Goal: Check status: Check status

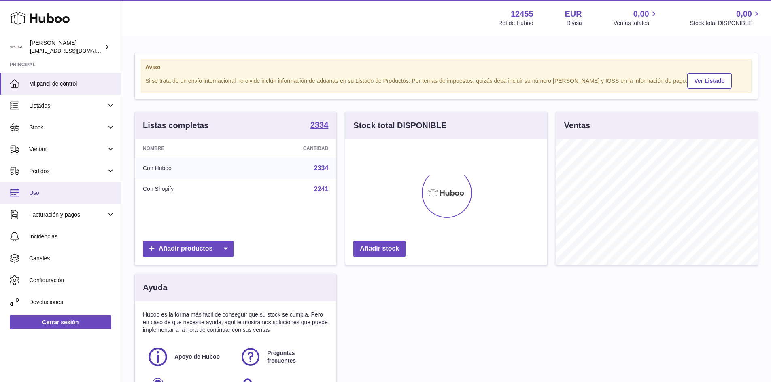
scroll to position [126, 202]
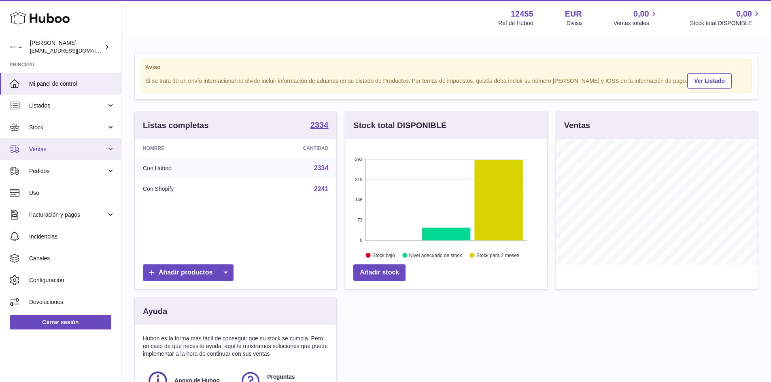
click at [107, 151] on link "Ventas" at bounding box center [60, 149] width 121 height 22
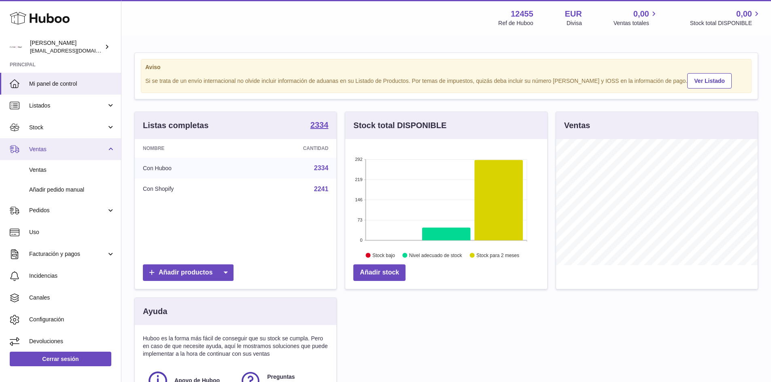
click at [108, 151] on link "Ventas" at bounding box center [60, 149] width 121 height 22
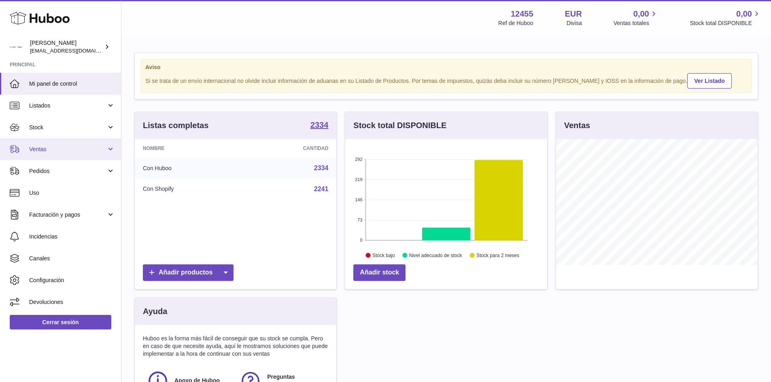
click at [74, 158] on link "Ventas" at bounding box center [60, 149] width 121 height 22
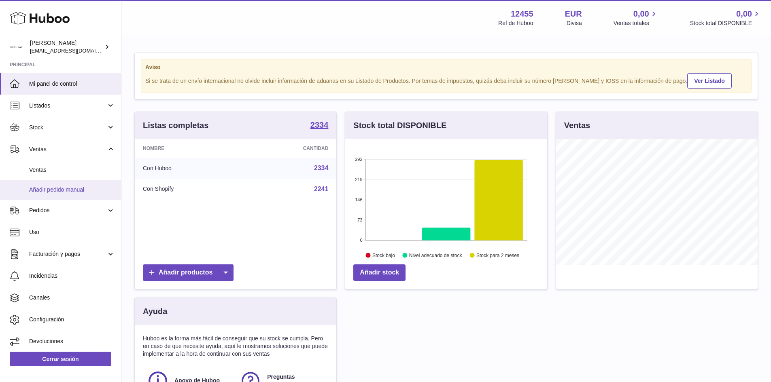
click at [59, 185] on link "Añadir pedido manual" at bounding box center [60, 190] width 121 height 20
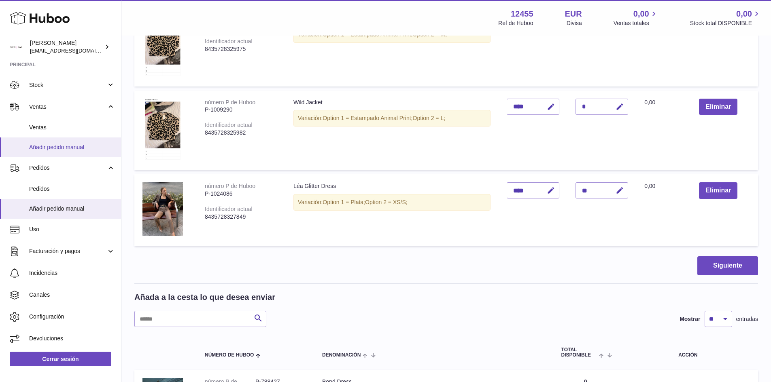
scroll to position [162, 0]
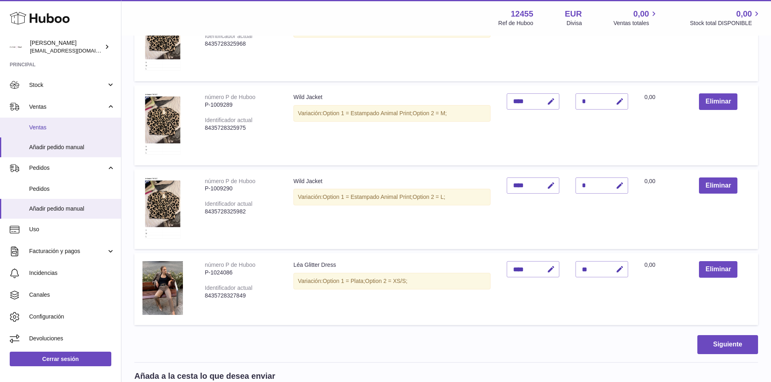
click at [44, 127] on span "Ventas" at bounding box center [72, 128] width 86 height 8
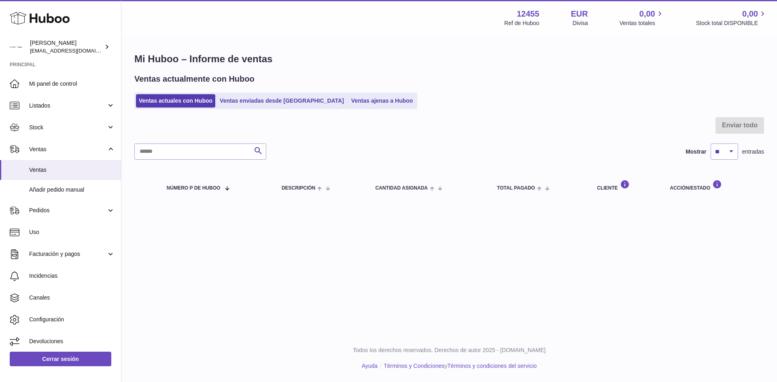
click at [253, 89] on div "Ventas actualmente con Huboo Ventas actuales con Huboo Ventas enviadas desde [G…" at bounding box center [449, 92] width 630 height 36
click at [250, 107] on link "Ventas enviadas desde [GEOGRAPHIC_DATA]" at bounding box center [282, 100] width 130 height 13
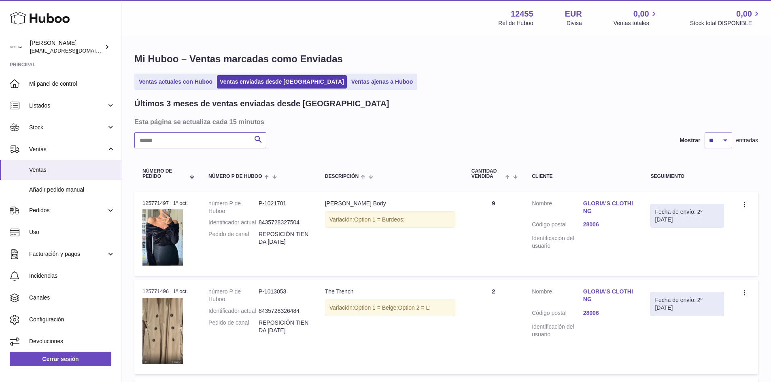
click at [203, 142] on input "text" at bounding box center [200, 140] width 132 height 16
type input "******"
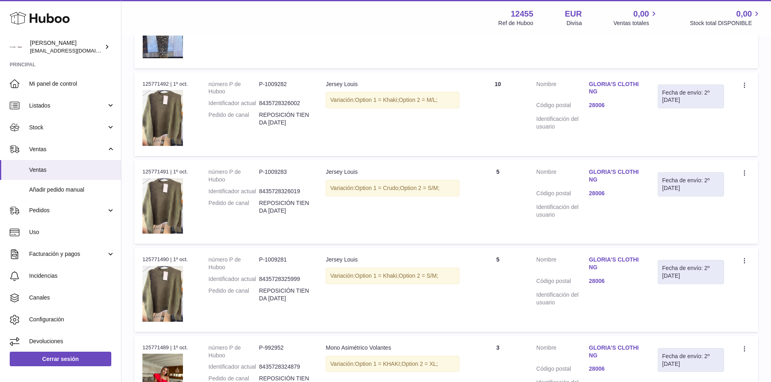
scroll to position [575, 0]
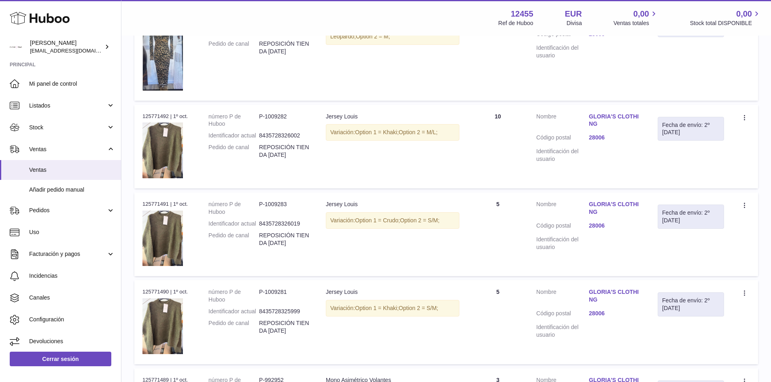
drag, startPoint x: 443, startPoint y: 219, endPoint x: 429, endPoint y: 219, distance: 14.6
click at [429, 219] on div "Variación: Option 1 = Crudo; Option 2 = S/M;" at bounding box center [393, 220] width 134 height 17
